Goal: Navigation & Orientation: Find specific page/section

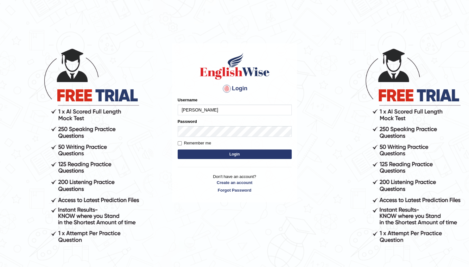
click at [178, 149] on button "Login" at bounding box center [235, 153] width 114 height 9
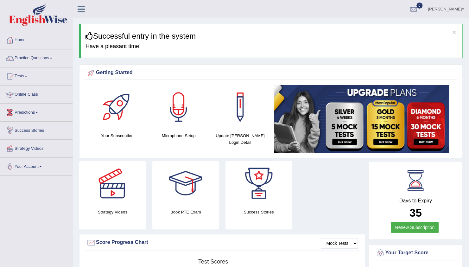
click at [29, 94] on link "Online Class" at bounding box center [36, 93] width 72 height 16
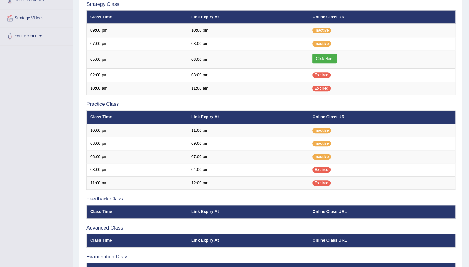
scroll to position [139, 0]
